Goal: Navigation & Orientation: Find specific page/section

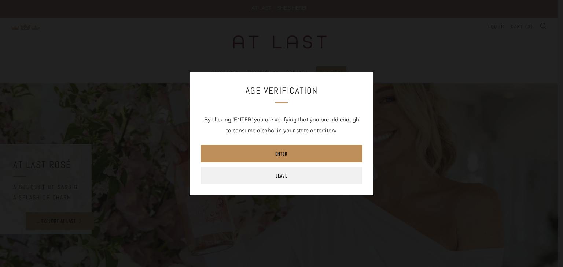
click at [287, 153] on link "Enter" at bounding box center [281, 154] width 161 height 18
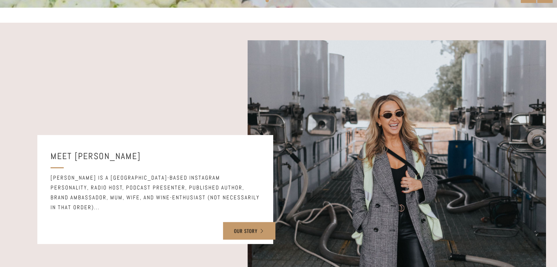
scroll to position [377, 0]
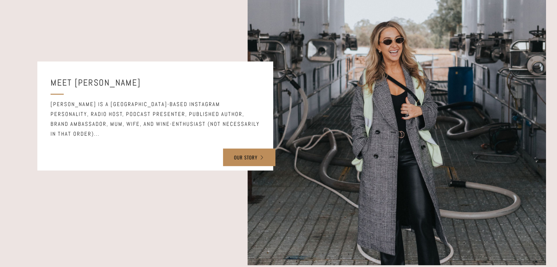
click at [263, 152] on link "OUR STORY" at bounding box center [249, 158] width 52 height 18
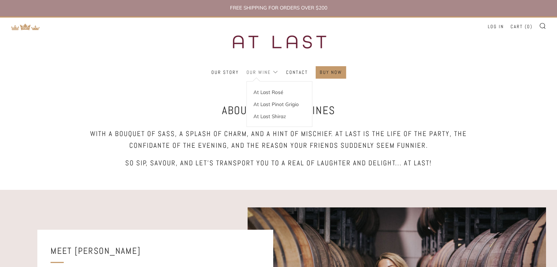
click at [274, 75] on link "Our Wine" at bounding box center [262, 73] width 32 height 12
